Goal: Task Accomplishment & Management: Complete application form

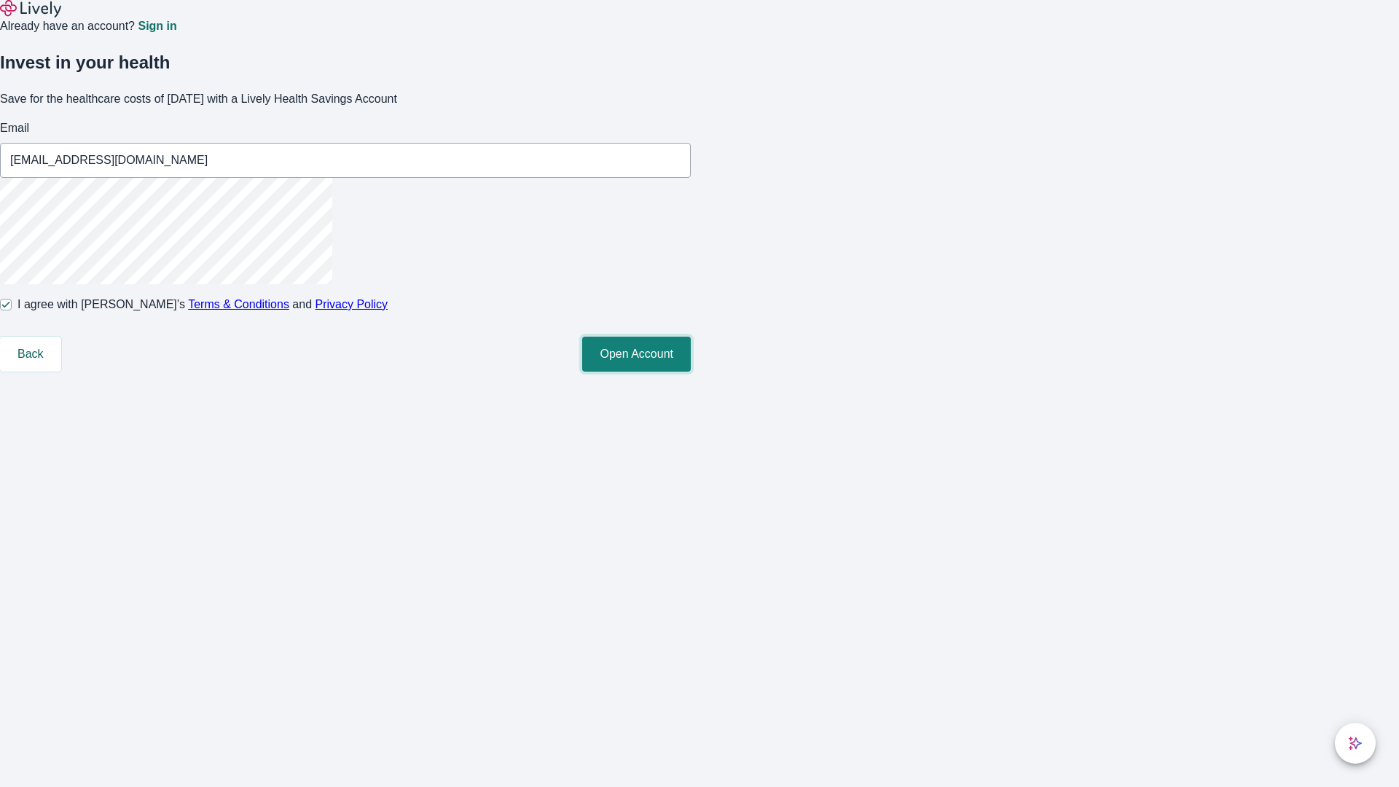
click at [691, 372] on button "Open Account" at bounding box center [636, 354] width 109 height 35
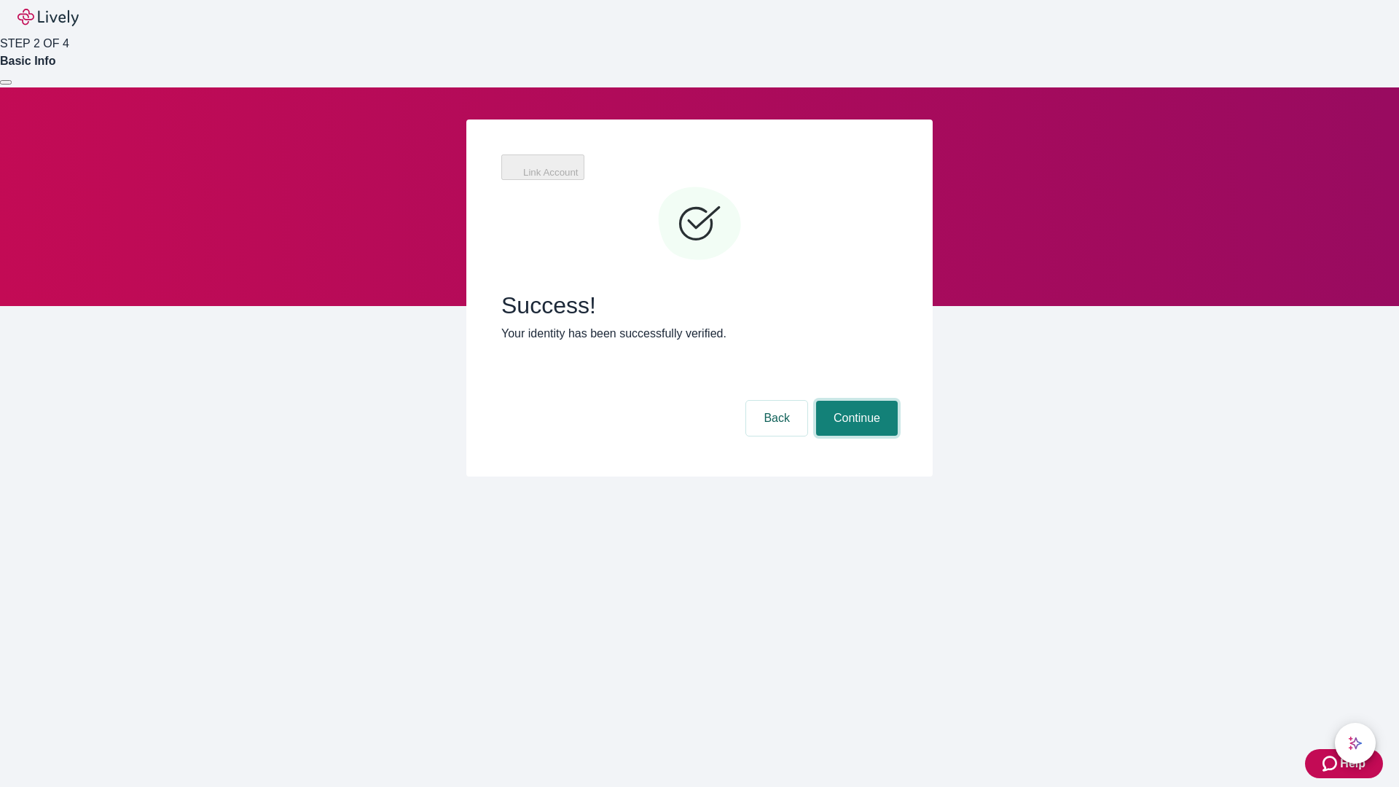
click at [855, 401] on button "Continue" at bounding box center [857, 418] width 82 height 35
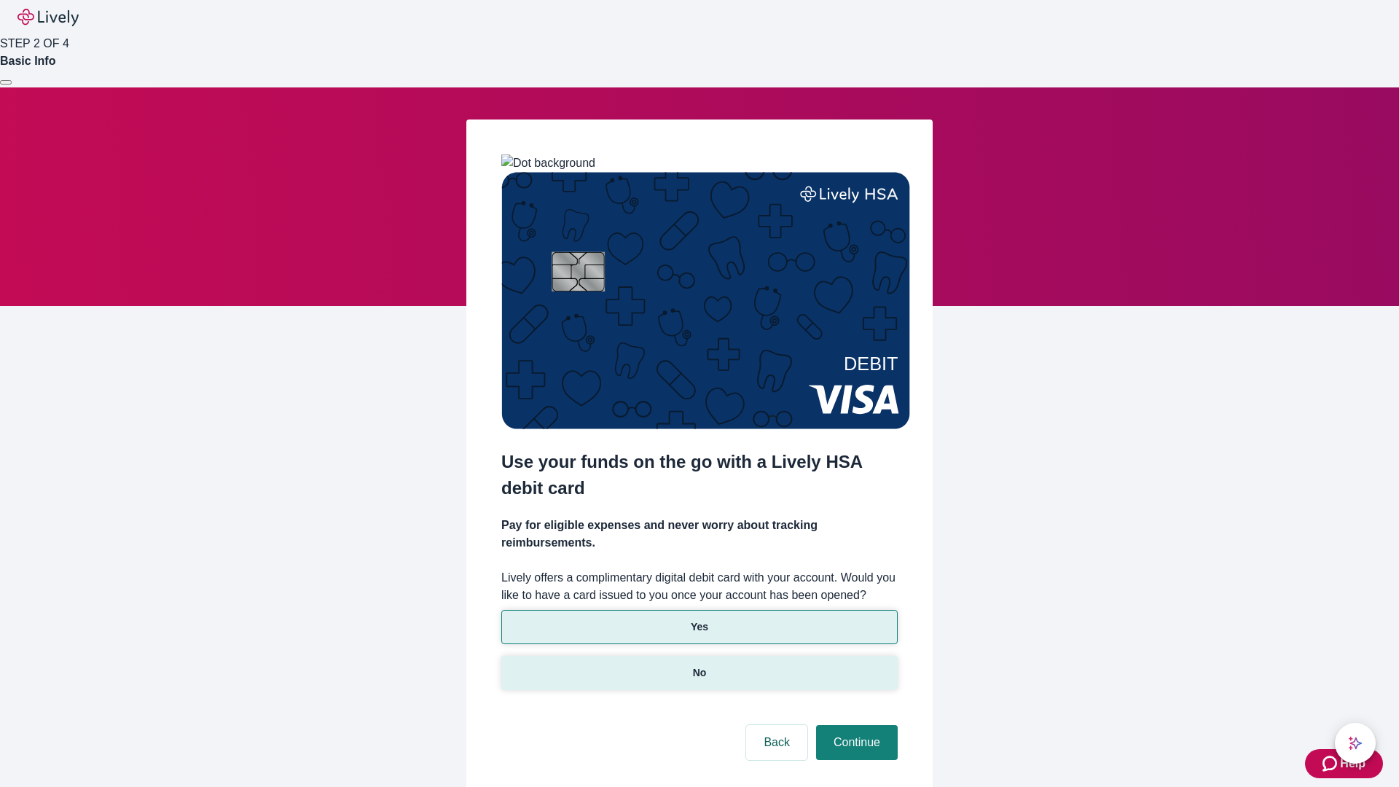
click at [699, 665] on p "No" at bounding box center [700, 672] width 14 height 15
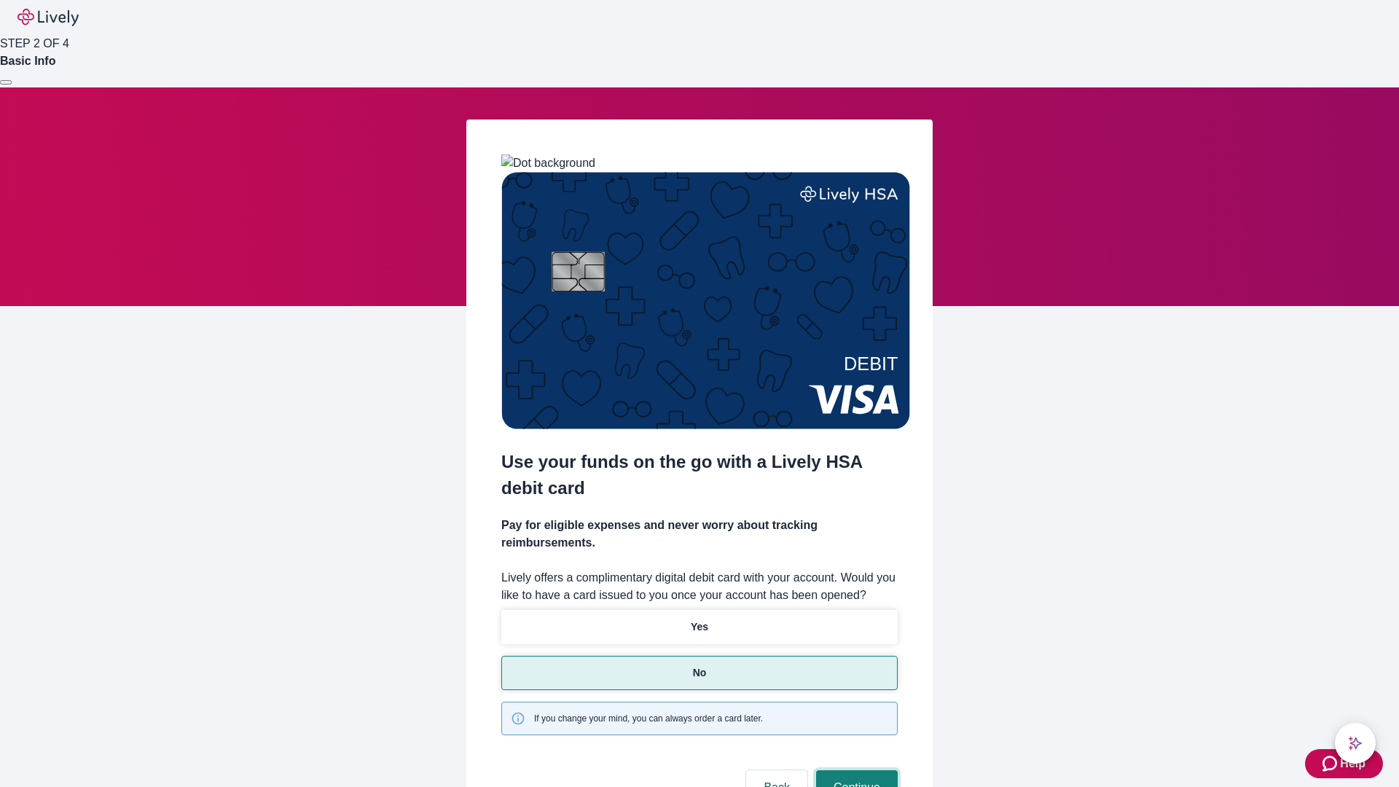
click at [855, 770] on button "Continue" at bounding box center [857, 787] width 82 height 35
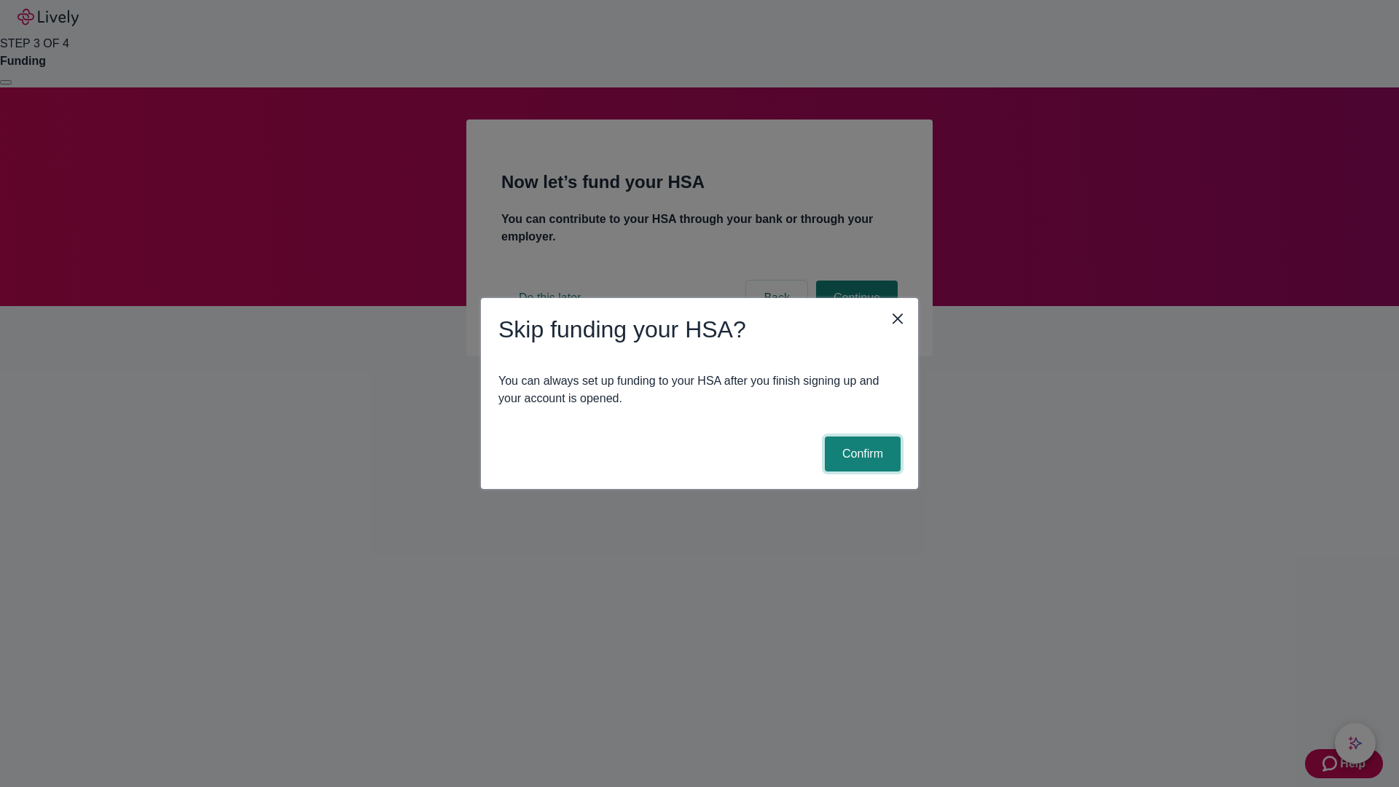
click at [861, 454] on button "Confirm" at bounding box center [863, 453] width 76 height 35
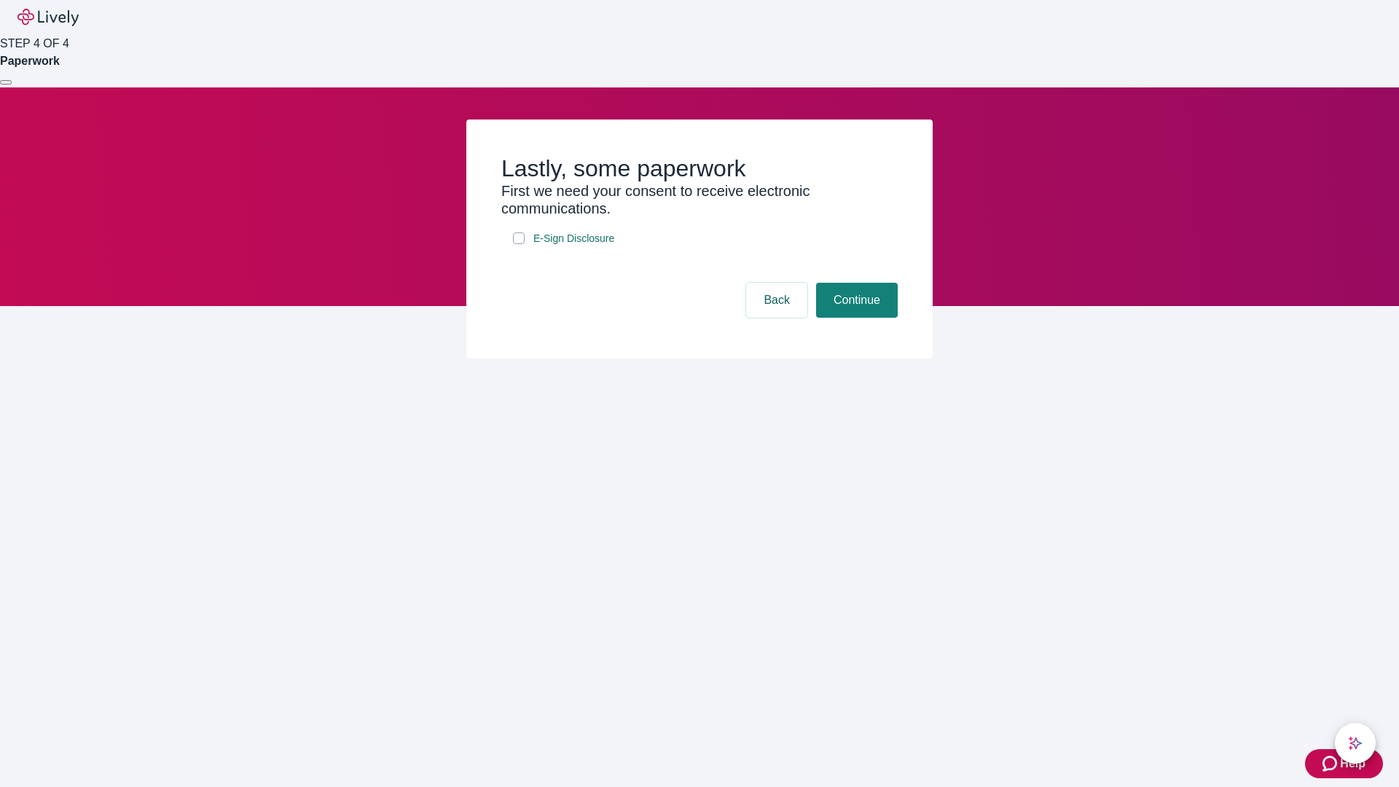
click at [519, 244] on input "E-Sign Disclosure" at bounding box center [519, 238] width 12 height 12
checkbox input "true"
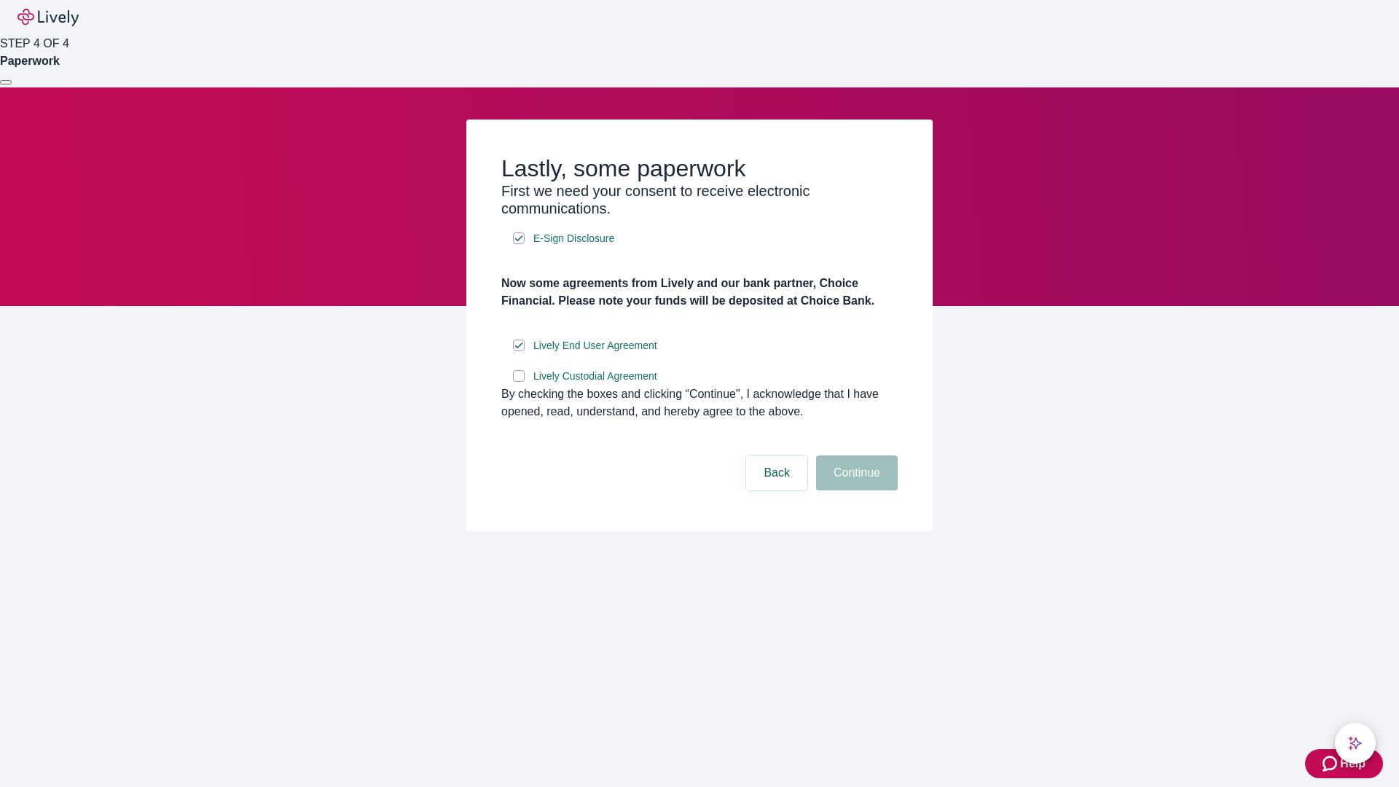
click at [519, 382] on input "Lively Custodial Agreement" at bounding box center [519, 376] width 12 height 12
checkbox input "true"
click at [855, 490] on button "Continue" at bounding box center [857, 472] width 82 height 35
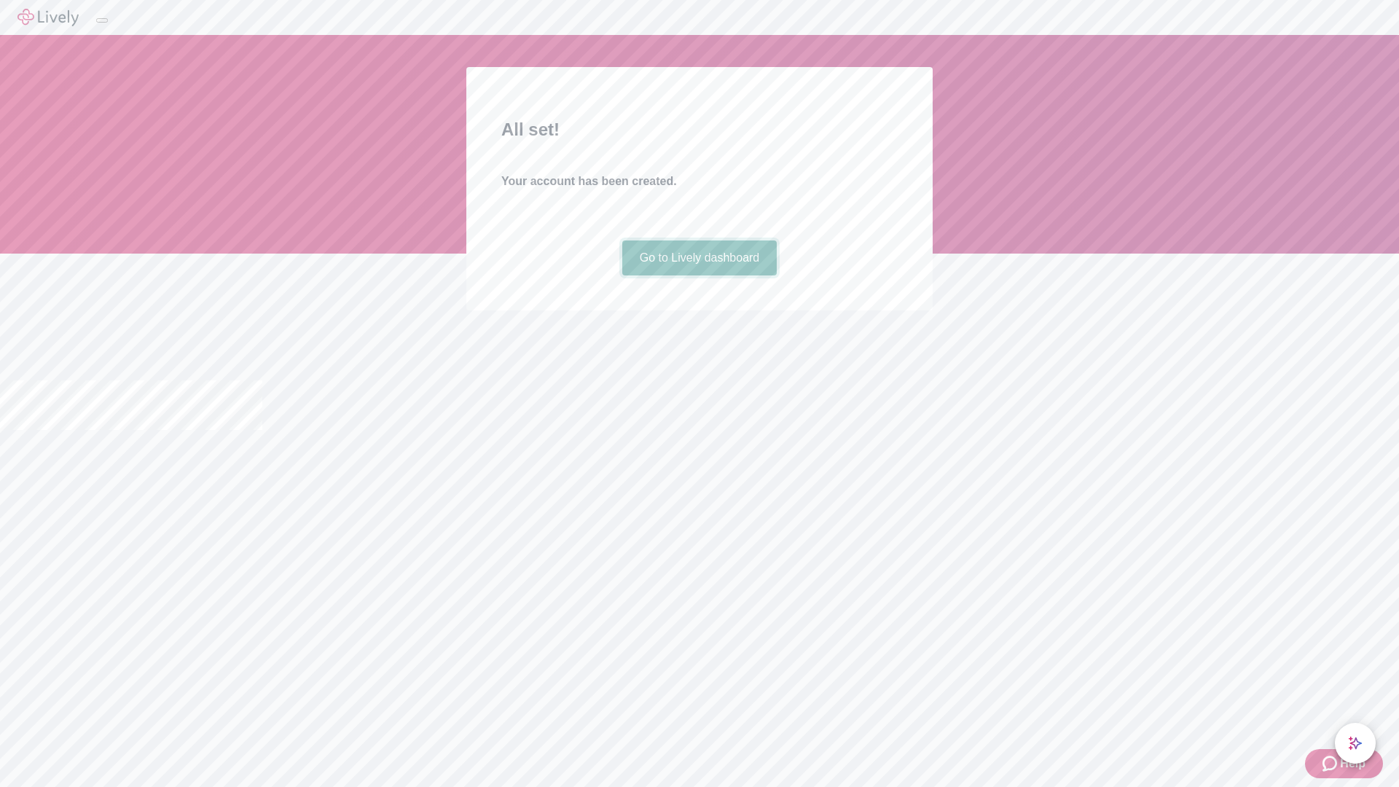
click at [699, 275] on link "Go to Lively dashboard" at bounding box center [699, 257] width 155 height 35
